Goal: Transaction & Acquisition: Subscribe to service/newsletter

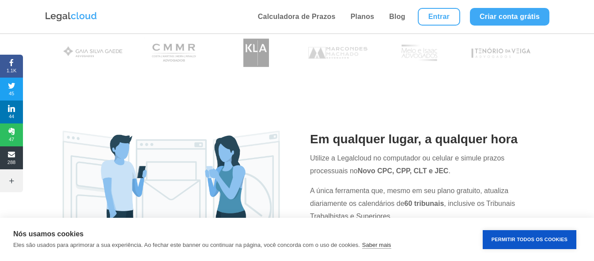
scroll to position [221, 0]
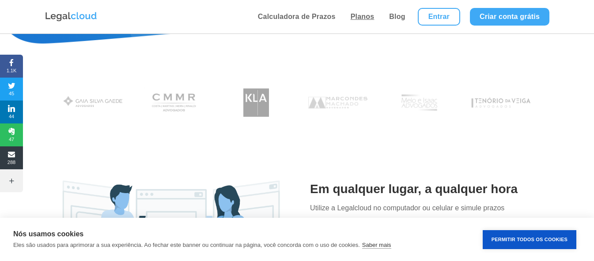
click at [365, 20] on link "Planos" at bounding box center [362, 17] width 29 height 34
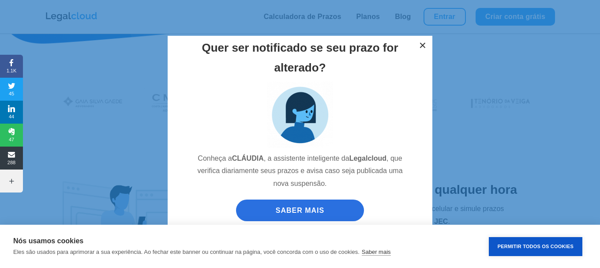
click at [424, 43] on button "×" at bounding box center [422, 45] width 19 height 19
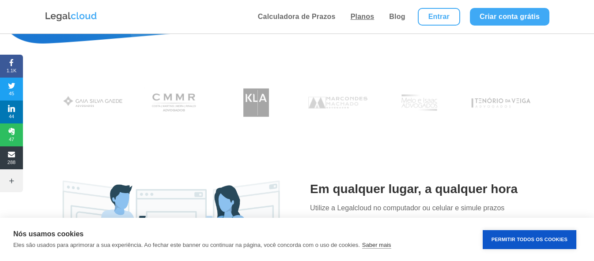
click at [365, 15] on link "Planos" at bounding box center [362, 17] width 29 height 34
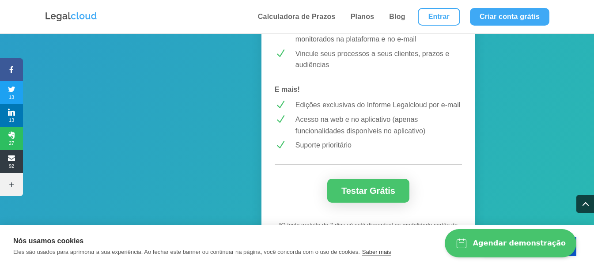
scroll to position [927, 0]
